Goal: Task Accomplishment & Management: Manage account settings

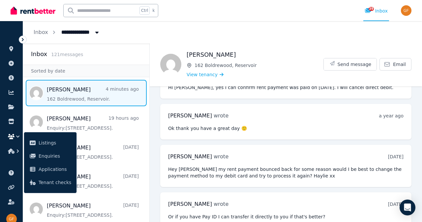
click at [96, 97] on span "Message list" at bounding box center [86, 93] width 126 height 26
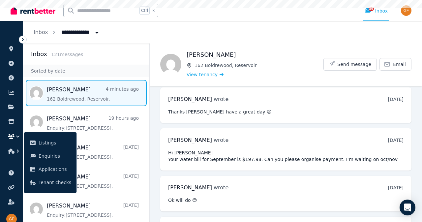
scroll to position [941, 0]
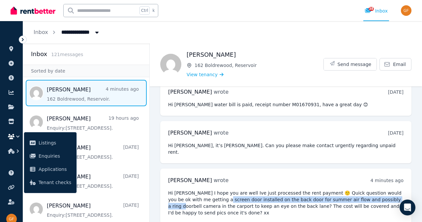
drag, startPoint x: 200, startPoint y: 194, endPoint x: 366, endPoint y: 194, distance: 165.6
click at [366, 194] on pre "Hi [PERSON_NAME] I hope you are well Ive just processed the rent payment 🙂 Quic…" at bounding box center [286, 203] width 236 height 26
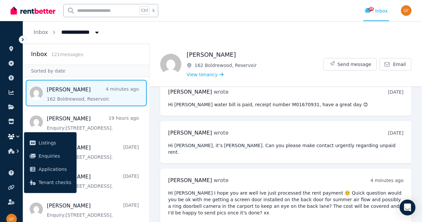
click at [270, 197] on pre "Hi [PERSON_NAME] I hope you are well Ive just processed the rent payment 🙂 Quic…" at bounding box center [286, 203] width 236 height 26
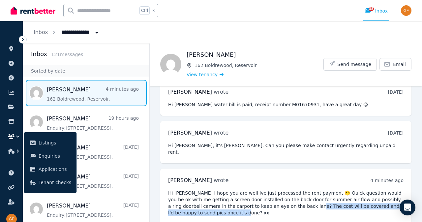
drag, startPoint x: 261, startPoint y: 198, endPoint x: 301, endPoint y: 212, distance: 42.9
click at [301, 212] on div "[PERSON_NAME] wrote 4 minutes ago 12:52 pm [DATE][DATE] Hi [PERSON_NAME] I hope…" at bounding box center [285, 196] width 251 height 55
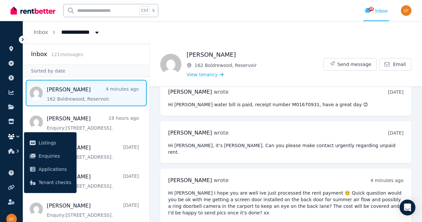
click at [217, 177] on div "[PERSON_NAME] wrote 4 minutes ago 12:52 pm [DATE][DATE]" at bounding box center [286, 180] width 236 height 8
click at [405, 208] on icon "Open Intercom Messenger" at bounding box center [408, 207] width 8 height 9
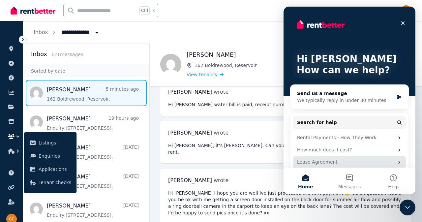
scroll to position [0, 0]
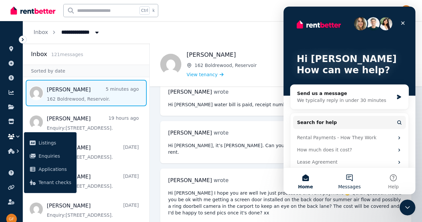
click at [351, 180] on button "Messages" at bounding box center [350, 181] width 44 height 26
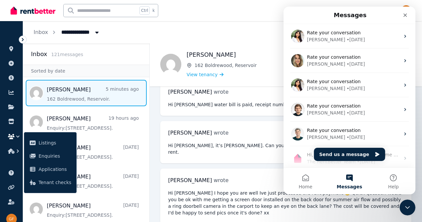
click at [259, 169] on div "[PERSON_NAME] wrote 5 minutes ago 12:52 pm [DATE][DATE] Hi [PERSON_NAME] I hope…" at bounding box center [285, 196] width 251 height 55
click at [408, 15] on div "Close" at bounding box center [405, 15] width 12 height 12
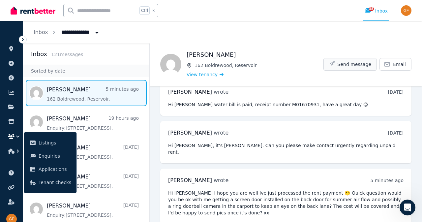
click at [358, 66] on span "Send message" at bounding box center [355, 64] width 34 height 7
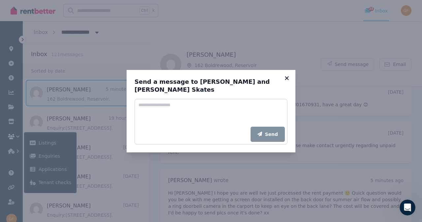
click at [286, 81] on icon at bounding box center [287, 78] width 7 height 6
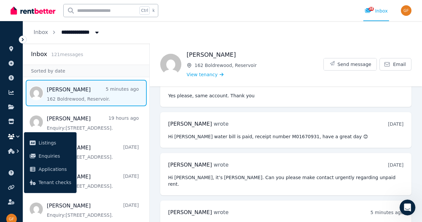
scroll to position [941, 0]
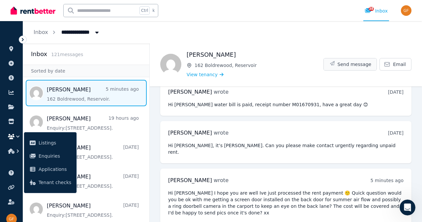
click at [347, 65] on span "Send message" at bounding box center [355, 64] width 34 height 7
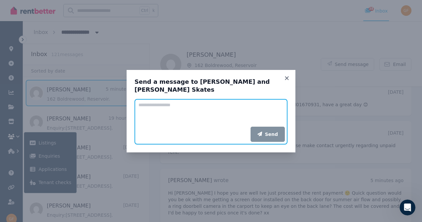
click at [212, 114] on textarea "Add your message" at bounding box center [211, 113] width 153 height 28
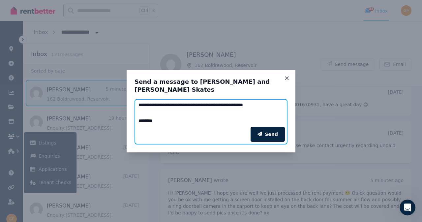
scroll to position [5, 0]
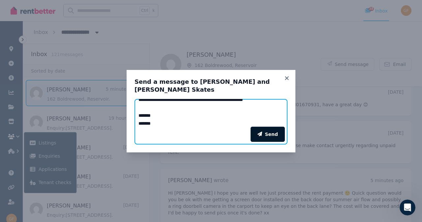
type textarea "**********"
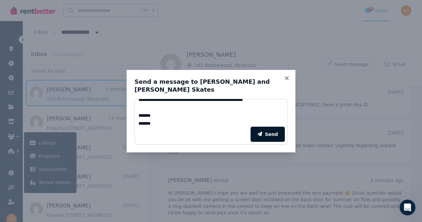
click at [265, 127] on button "Send" at bounding box center [268, 134] width 34 height 15
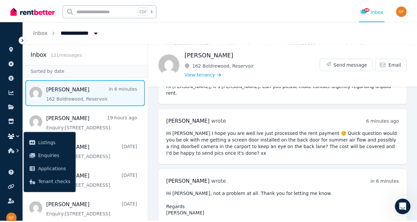
scroll to position [1002, 0]
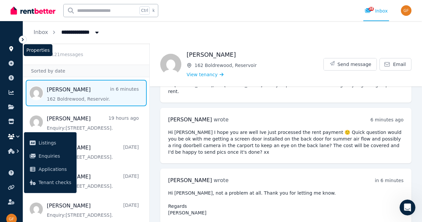
click at [8, 49] on icon at bounding box center [11, 48] width 7 height 5
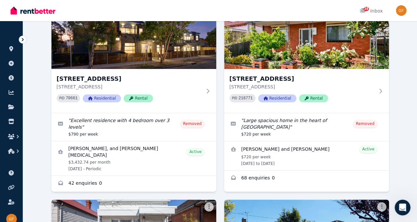
scroll to position [241, 0]
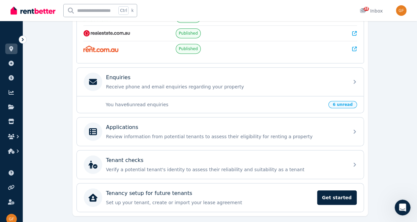
scroll to position [170, 0]
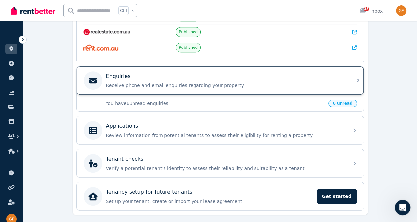
click at [169, 83] on p "Receive phone and email enquiries regarding your property" at bounding box center [225, 85] width 239 height 7
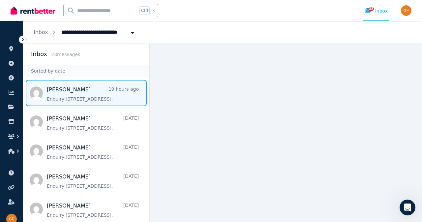
click at [91, 95] on span "Message list" at bounding box center [86, 93] width 126 height 26
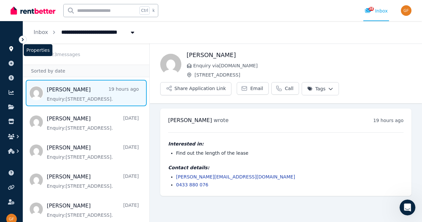
click at [9, 47] on icon at bounding box center [11, 48] width 7 height 5
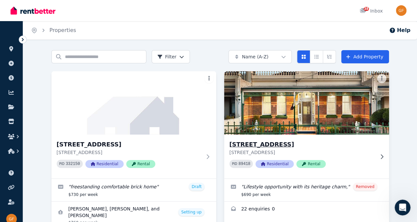
click at [233, 139] on div "[STREET_ADDRESS] PID 89418 Residential Rental" at bounding box center [306, 157] width 165 height 44
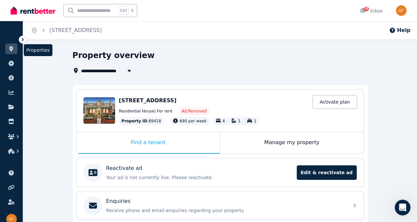
click at [16, 47] on link at bounding box center [11, 49] width 12 height 11
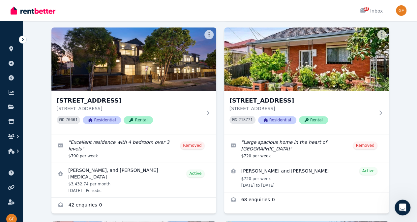
scroll to position [220, 0]
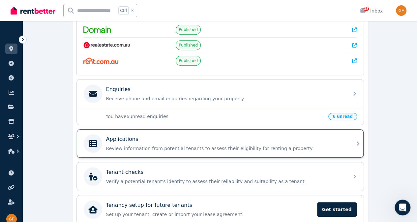
scroll to position [156, 0]
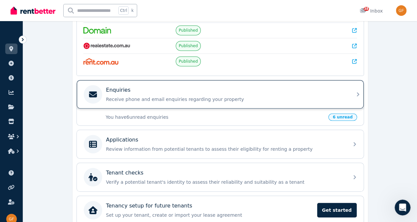
click at [256, 86] on div "Enquiries" at bounding box center [225, 90] width 239 height 8
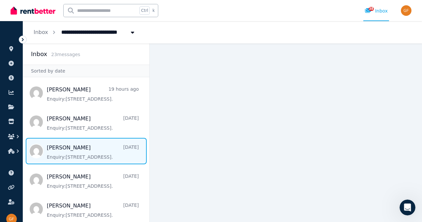
click at [88, 149] on span "Message list" at bounding box center [86, 151] width 126 height 26
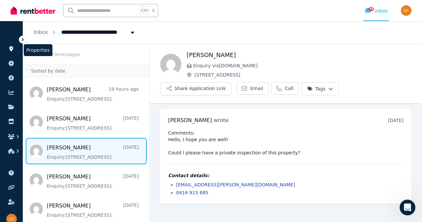
click at [16, 48] on link at bounding box center [11, 49] width 12 height 11
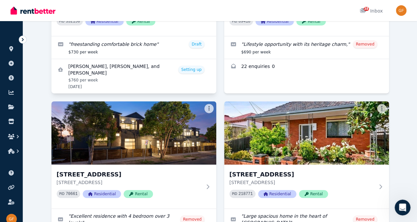
scroll to position [159, 0]
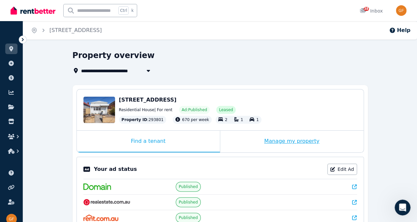
click at [289, 146] on div "Manage my property" at bounding box center [291, 142] width 143 height 22
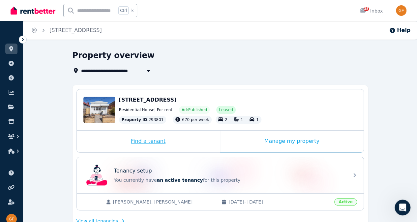
click at [177, 142] on div "Find a tenant" at bounding box center [148, 142] width 143 height 22
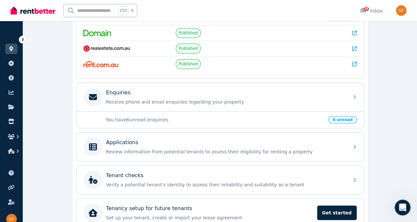
scroll to position [169, 0]
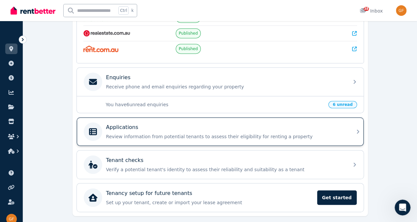
click at [276, 124] on div "Applications" at bounding box center [225, 127] width 239 height 8
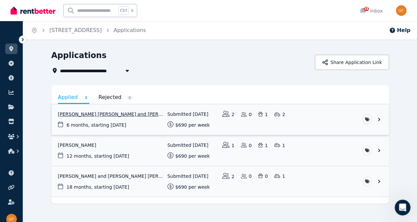
click at [134, 118] on link "View application: Richard Jacobo Giraldo Ocampo and Manuela Leal Lopera" at bounding box center [220, 119] width 338 height 31
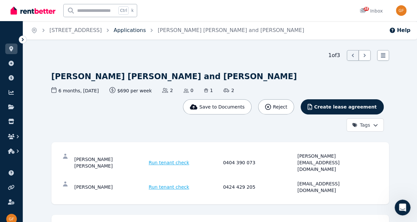
click at [140, 32] on link "Applications" at bounding box center [130, 30] width 32 height 6
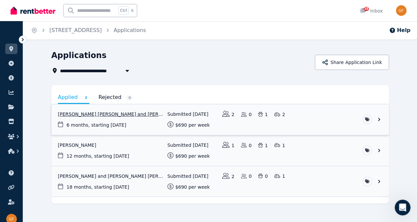
click at [389, 118] on link "View application: Richard Jacobo Giraldo Ocampo and Manuela Leal Lopera" at bounding box center [220, 119] width 338 height 31
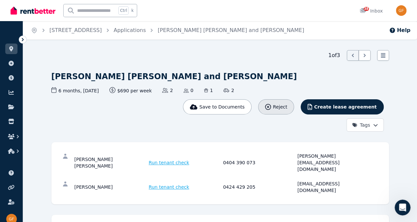
click at [287, 104] on span "Reject" at bounding box center [280, 107] width 14 height 7
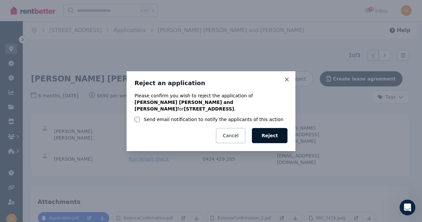
click at [274, 134] on button "Reject" at bounding box center [270, 135] width 36 height 15
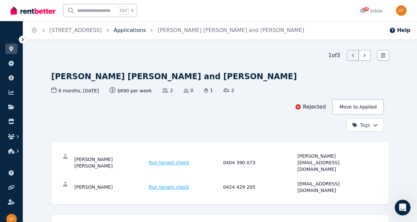
click at [143, 33] on link "Applications" at bounding box center [130, 30] width 32 height 6
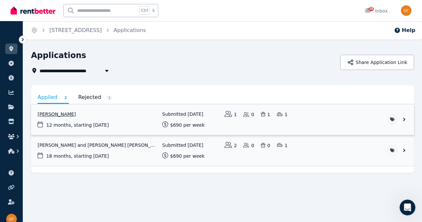
click at [74, 117] on link "View application: Duncan Meyers" at bounding box center [222, 119] width 383 height 31
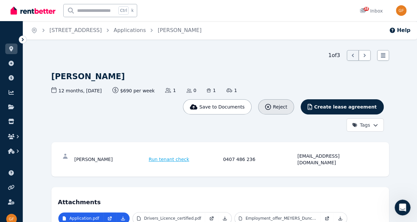
click at [287, 104] on span "Reject" at bounding box center [280, 107] width 14 height 7
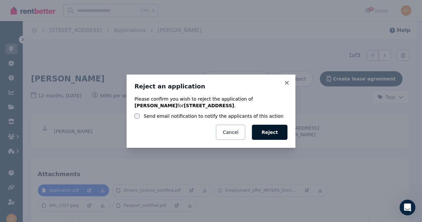
click at [267, 133] on button "Reject" at bounding box center [270, 132] width 36 height 15
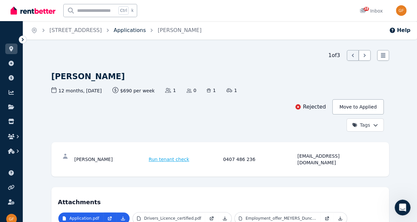
click at [141, 28] on link "Applications" at bounding box center [130, 30] width 32 height 6
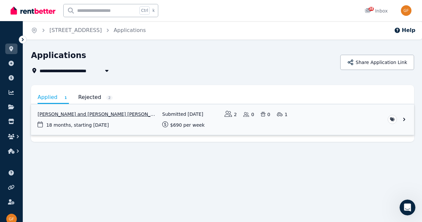
click at [114, 116] on link "View application: Alejandra Acevedo Gonzalez and Santiago Bravo Henao" at bounding box center [222, 119] width 383 height 31
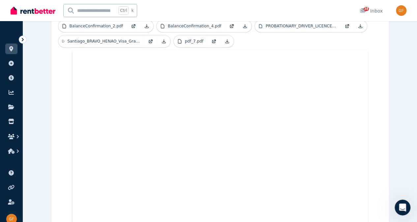
scroll to position [251, 0]
